Goal: Information Seeking & Learning: Learn about a topic

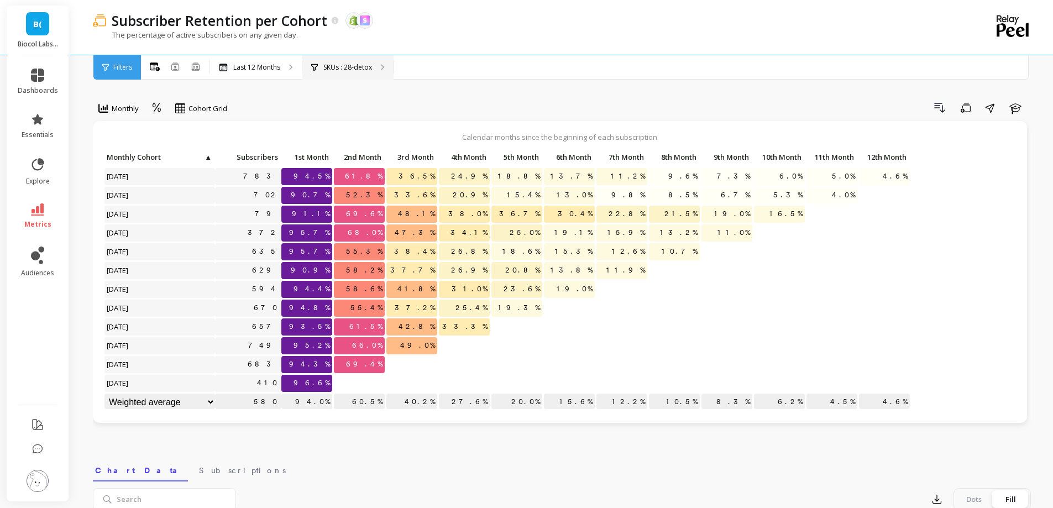
click at [370, 69] on p "SKUs : 28-detox" at bounding box center [347, 67] width 49 height 9
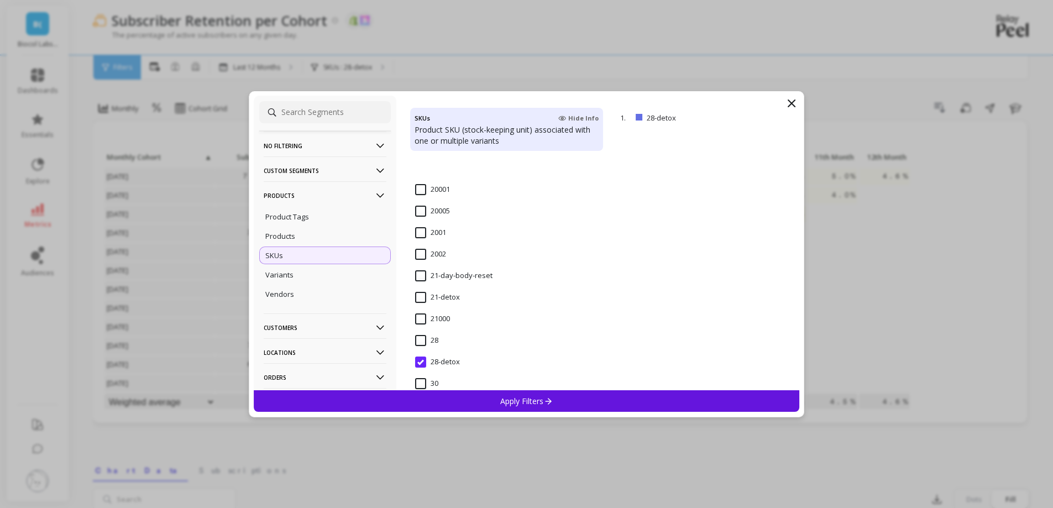
scroll to position [1081, 0]
click at [437, 251] on input "21-detox" at bounding box center [437, 247] width 45 height 11
click at [467, 405] on div "Apply Filters" at bounding box center [527, 401] width 546 height 22
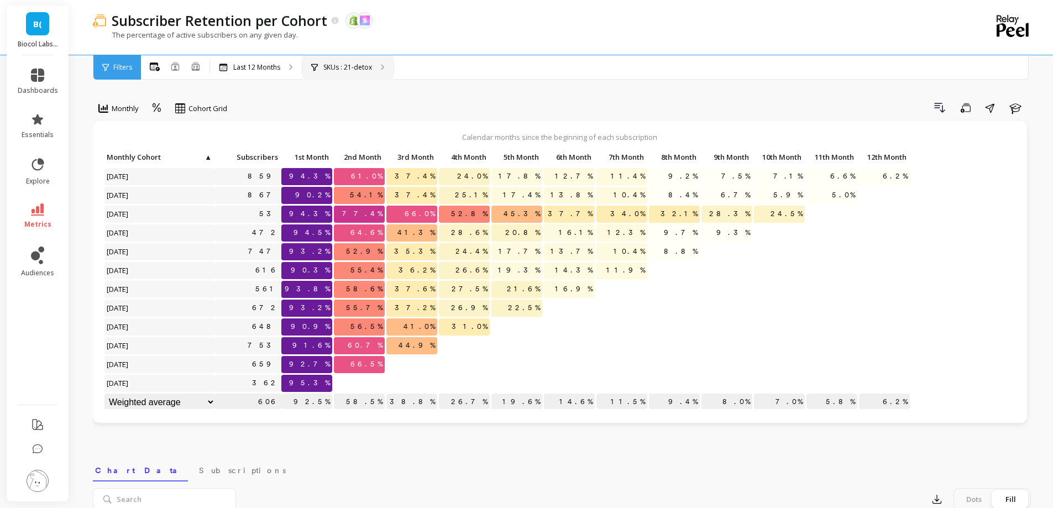
click at [373, 71] on div "SKUs : 21-detox" at bounding box center [347, 67] width 91 height 24
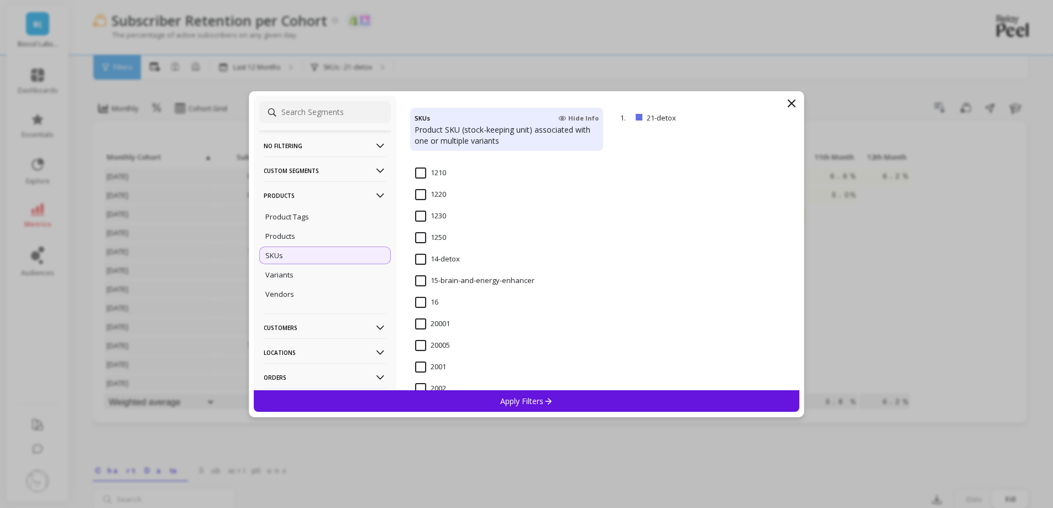
scroll to position [902, 0]
click at [453, 254] on input "14-detox" at bounding box center [437, 253] width 45 height 11
click at [495, 401] on div "Apply Filters" at bounding box center [527, 401] width 546 height 22
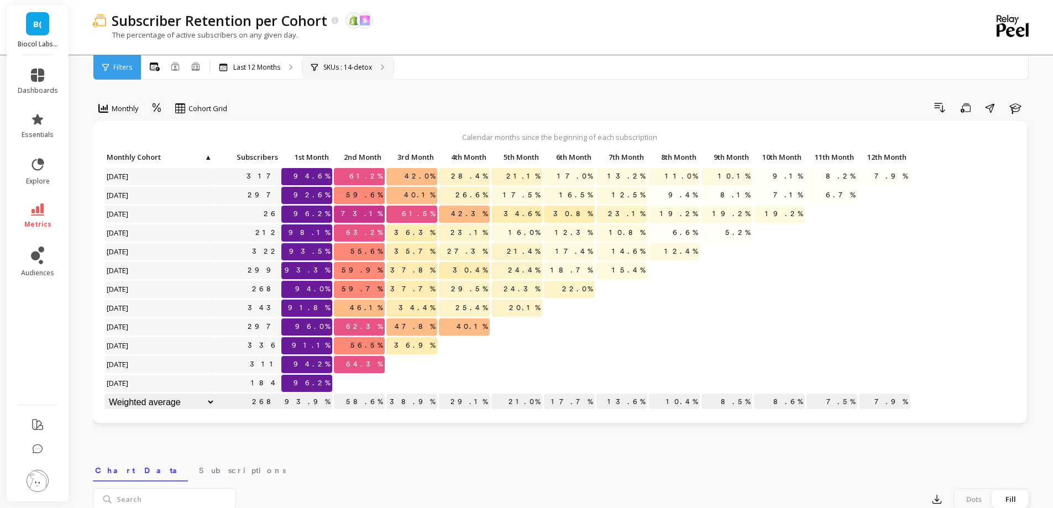
click at [350, 67] on p "SKUs : 14-detox" at bounding box center [347, 67] width 49 height 9
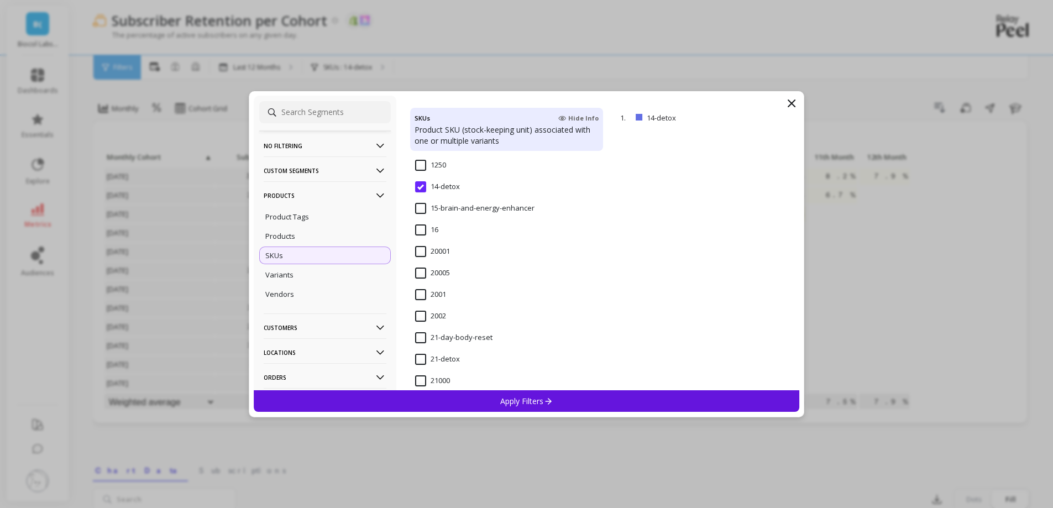
scroll to position [970, 0]
click at [443, 334] on input "21-day-body-reset" at bounding box center [453, 337] width 77 height 11
click at [463, 401] on div "Apply Filters" at bounding box center [527, 401] width 546 height 22
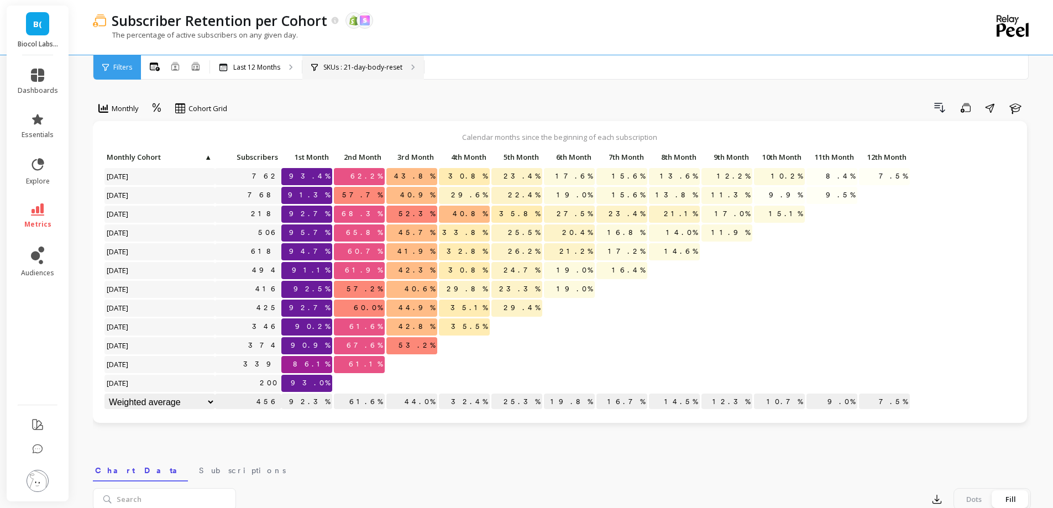
click at [363, 68] on p "SKUs : 21-day-body-reset" at bounding box center [362, 67] width 79 height 9
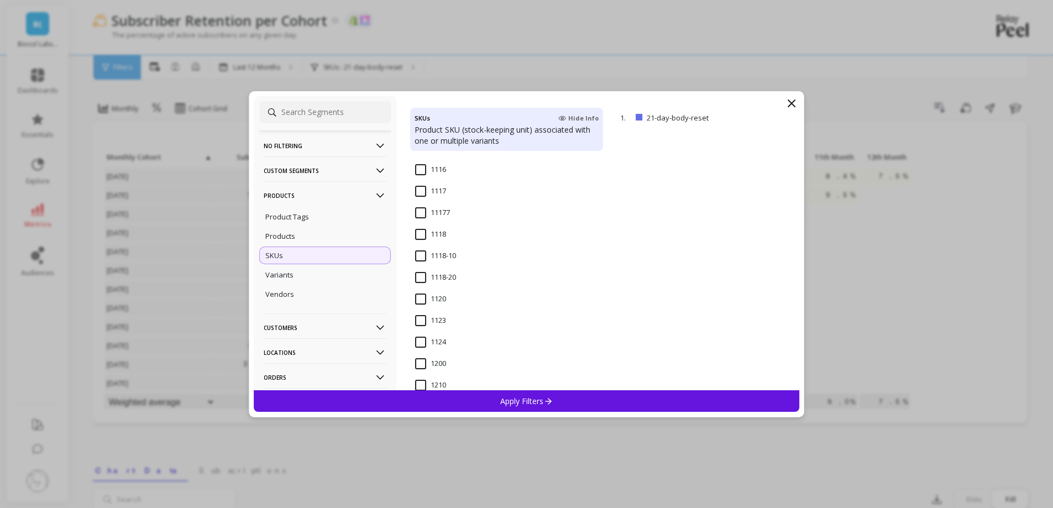
scroll to position [684, 0]
click at [483, 338] on div "1124" at bounding box center [506, 348] width 193 height 33
click at [443, 238] on input "14-detox" at bounding box center [437, 238] width 45 height 11
click at [477, 400] on div "Apply Filters" at bounding box center [527, 401] width 546 height 22
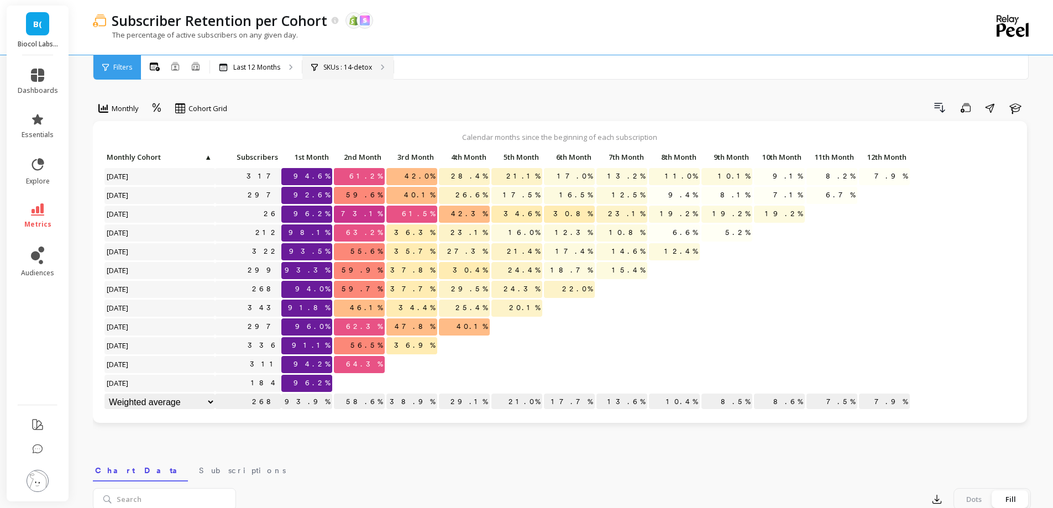
click at [360, 71] on p "SKUs : 14-detox" at bounding box center [347, 67] width 49 height 9
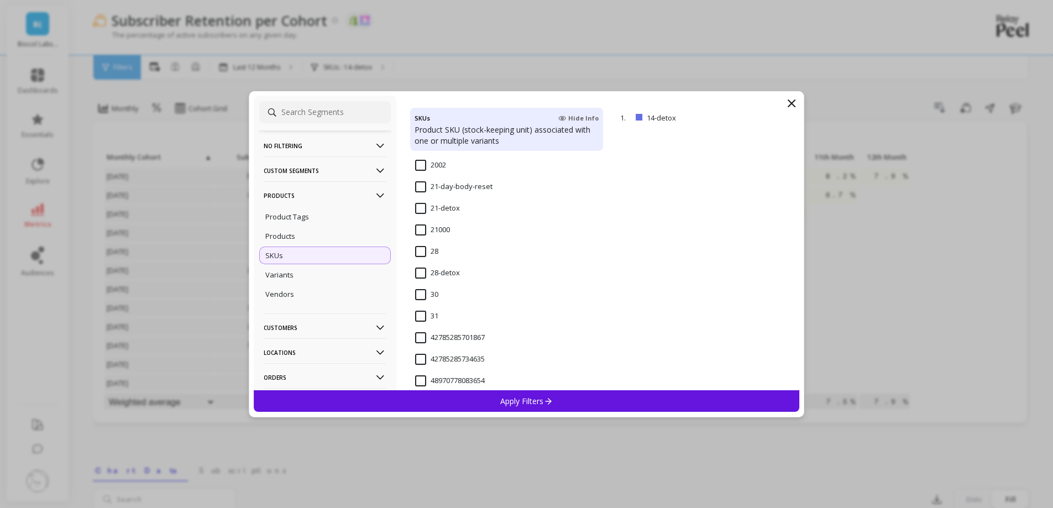
scroll to position [1133, 0]
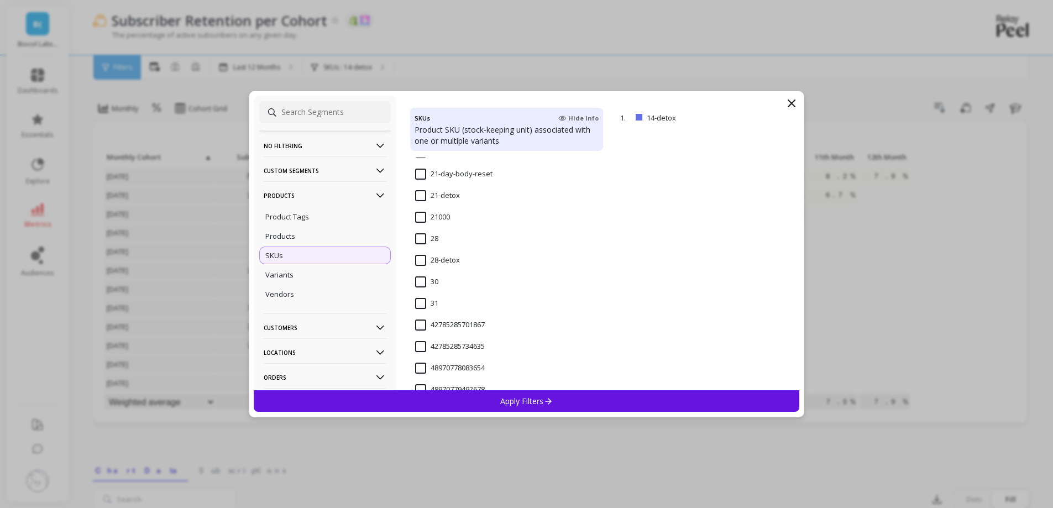
click at [434, 265] on input "28-detox" at bounding box center [437, 260] width 45 height 11
click at [479, 409] on div "Apply Filters" at bounding box center [527, 401] width 546 height 22
